Goal: Navigation & Orientation: Understand site structure

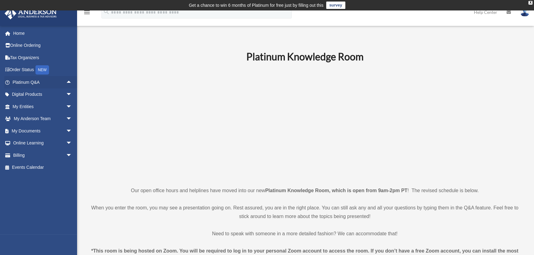
drag, startPoint x: 66, startPoint y: 80, endPoint x: 75, endPoint y: 77, distance: 10.0
click at [66, 80] on span "arrow_drop_up" at bounding box center [72, 82] width 12 height 13
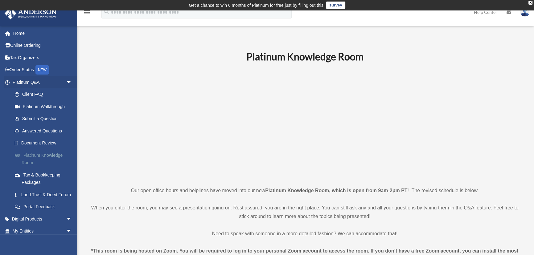
click at [31, 156] on link "Platinum Knowledge Room" at bounding box center [45, 159] width 73 height 20
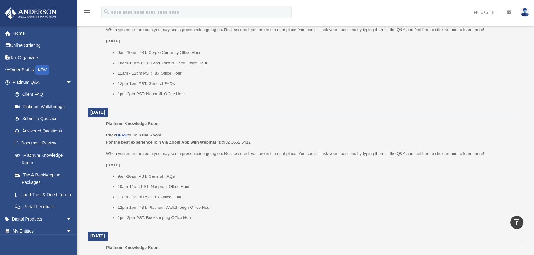
scroll to position [196, 0]
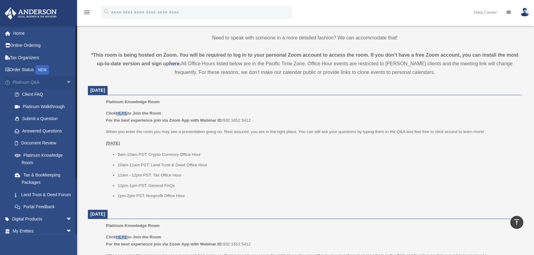
click at [66, 80] on span "arrow_drop_down" at bounding box center [72, 82] width 12 height 13
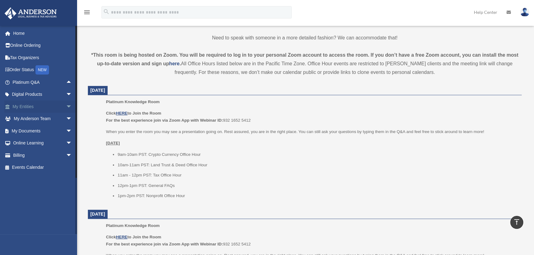
click at [66, 107] on span "arrow_drop_down" at bounding box center [72, 107] width 12 height 13
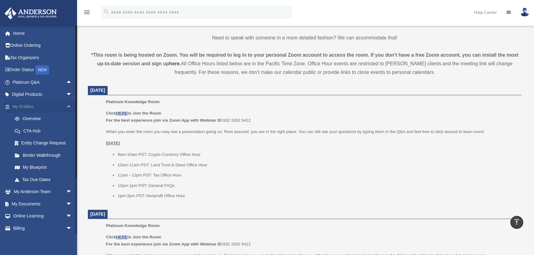
click at [67, 107] on span "arrow_drop_up" at bounding box center [72, 107] width 12 height 13
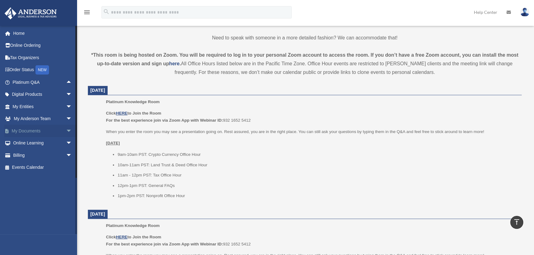
click at [66, 130] on span "arrow_drop_down" at bounding box center [72, 131] width 12 height 13
